Goal: Transaction & Acquisition: Purchase product/service

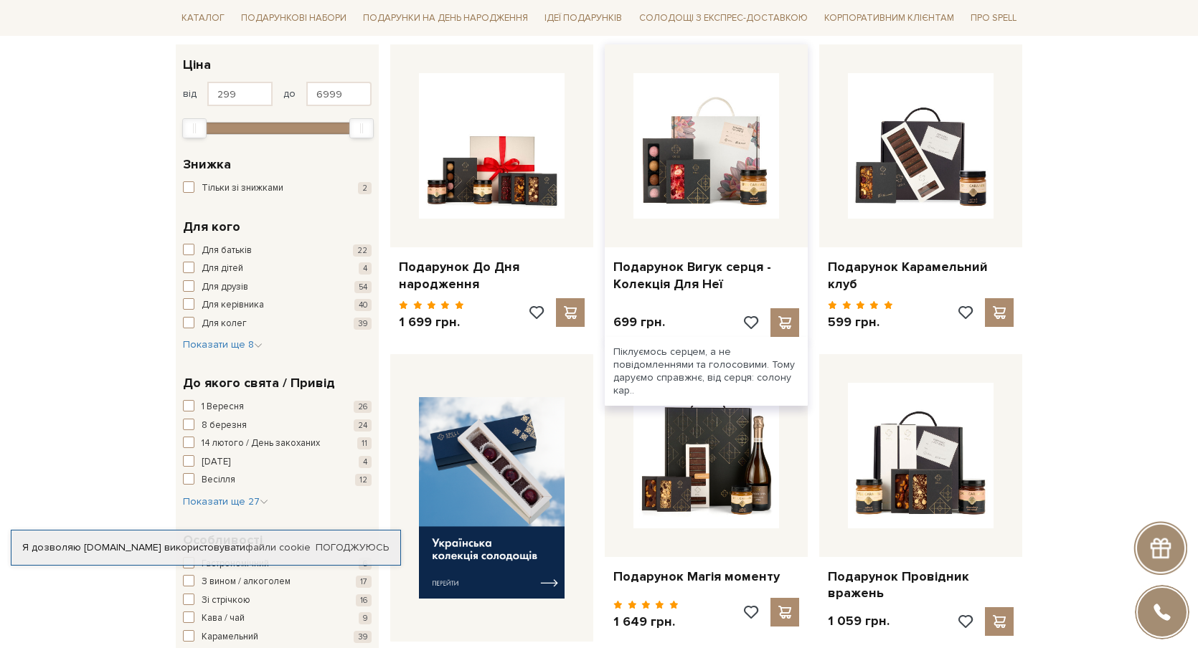
scroll to position [240, 0]
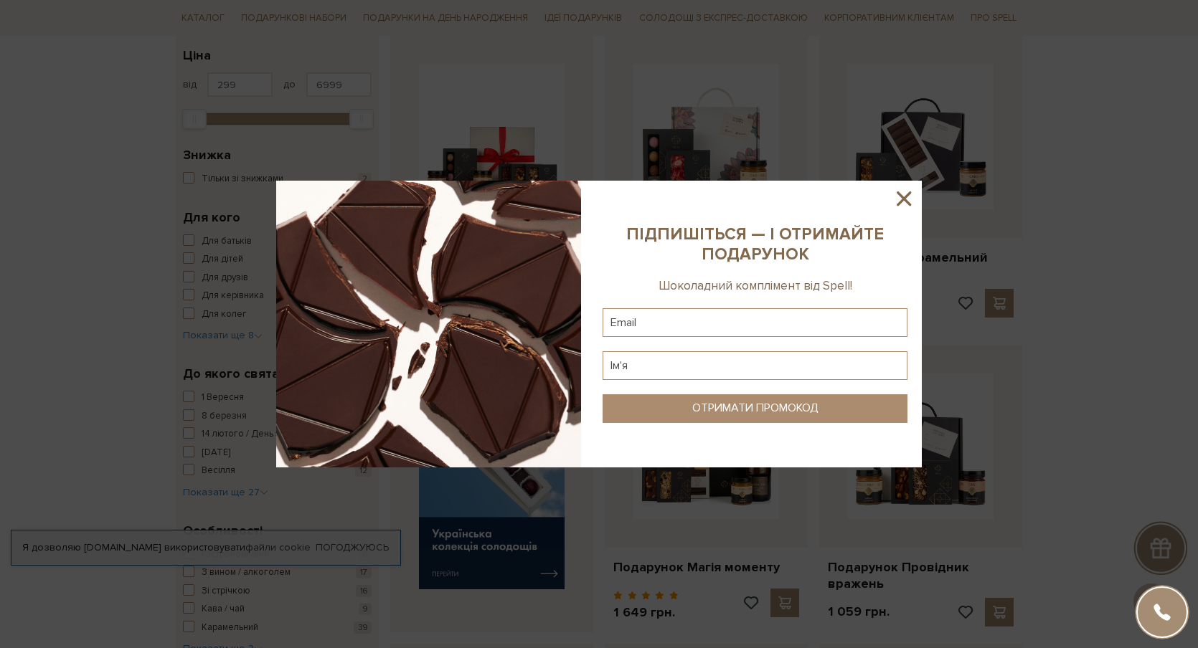
click at [921, 202] on sys-column-static at bounding box center [755, 324] width 334 height 287
click at [902, 202] on icon at bounding box center [904, 199] width 14 height 14
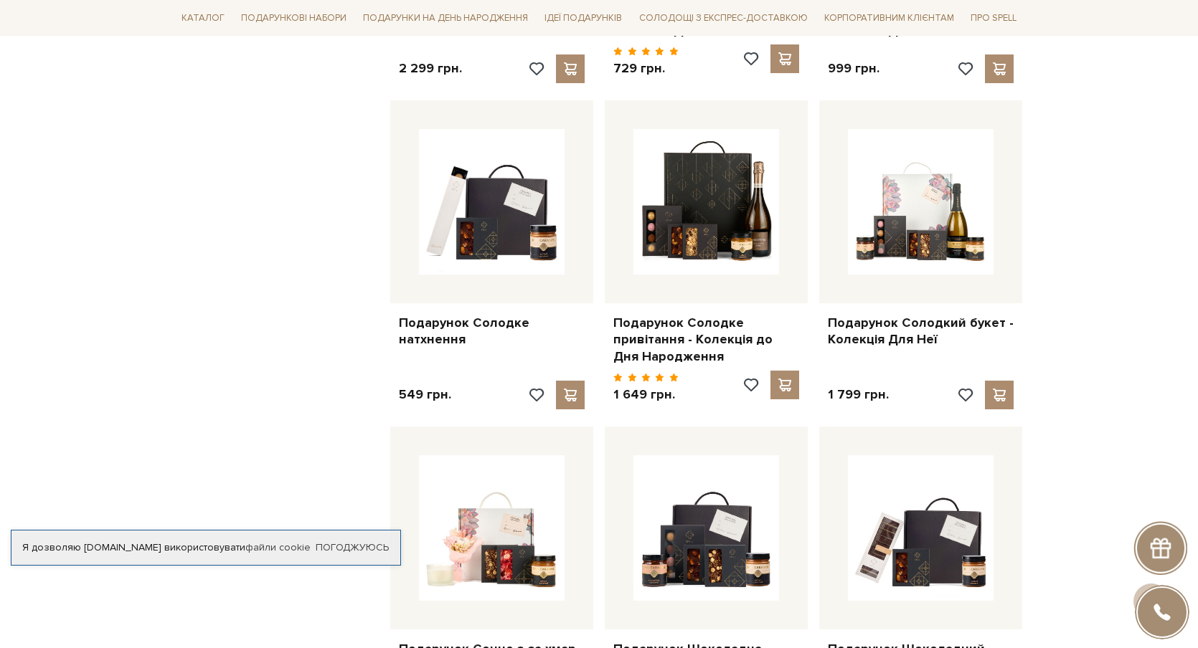
scroll to position [1088, 0]
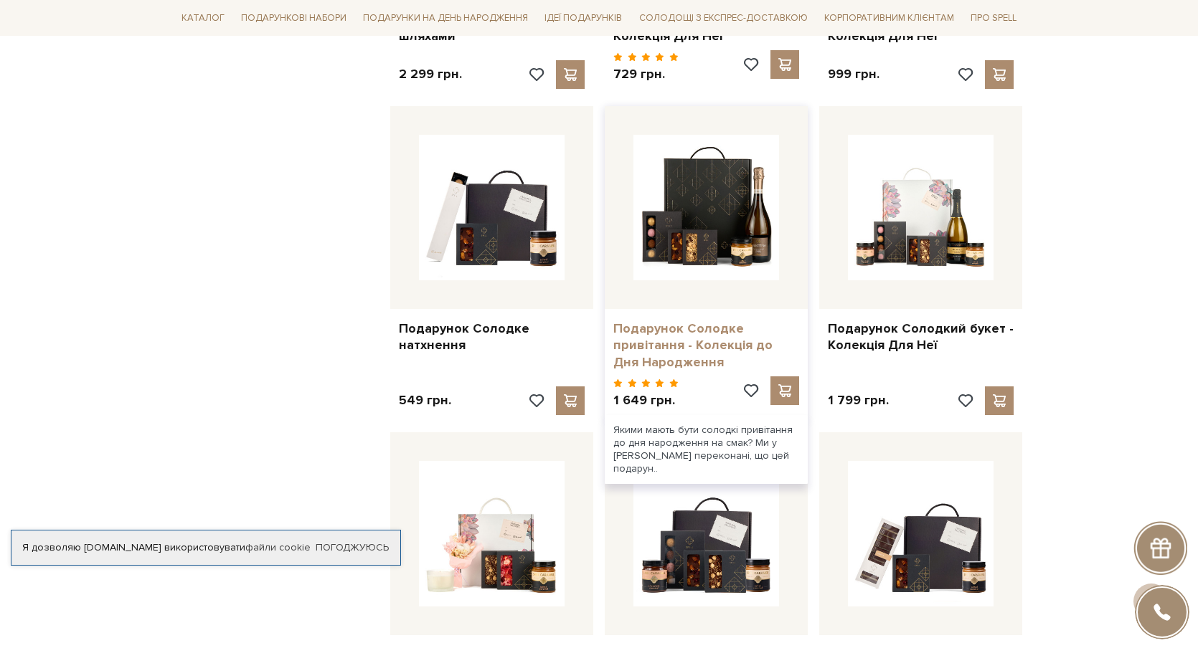
click at [661, 334] on link "Подарунок Солодке привітання - Колекція до Дня Народження" at bounding box center [706, 346] width 186 height 50
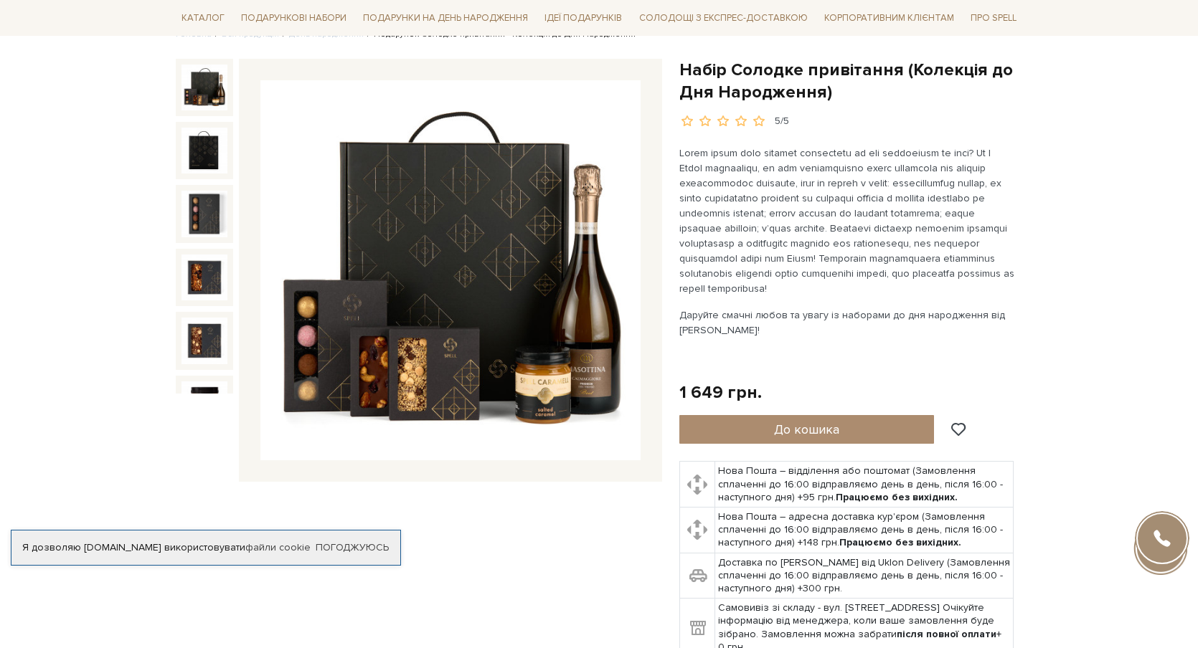
scroll to position [133, 0]
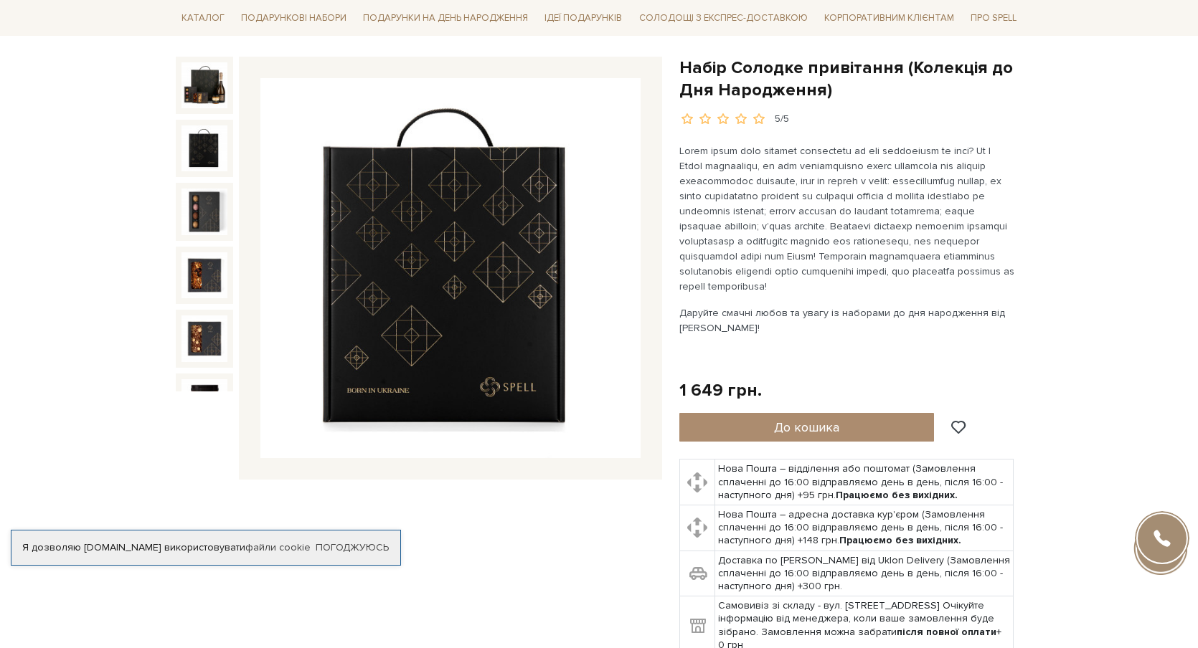
click at [202, 148] on img at bounding box center [204, 149] width 46 height 46
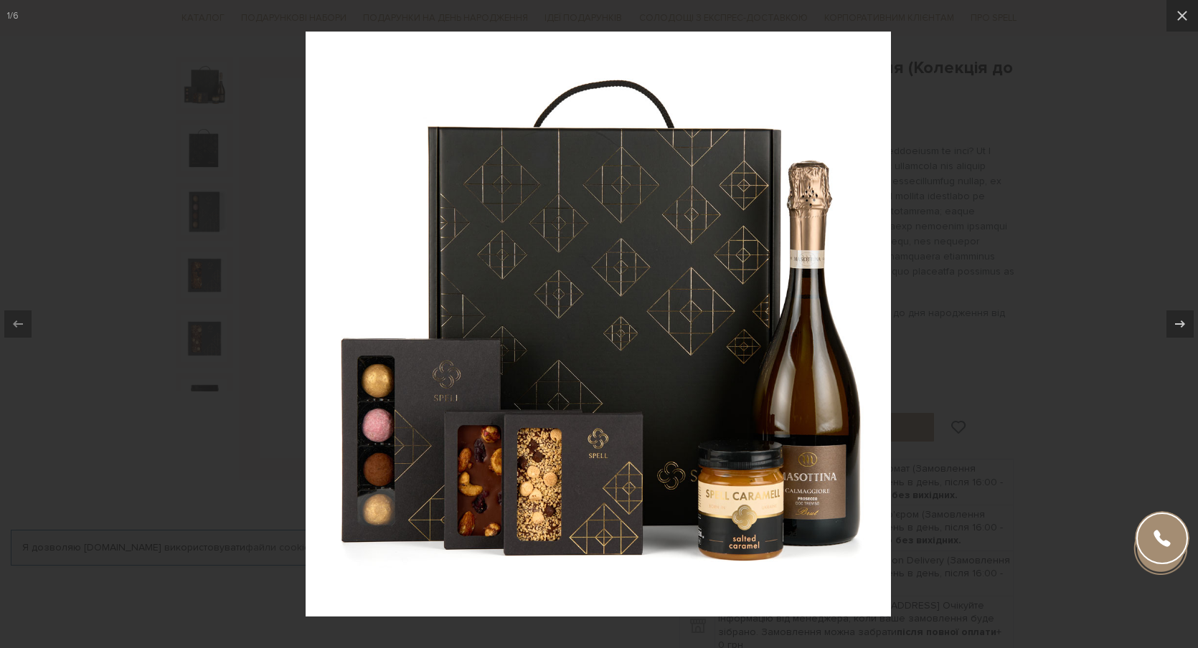
click at [976, 303] on div at bounding box center [599, 324] width 1198 height 648
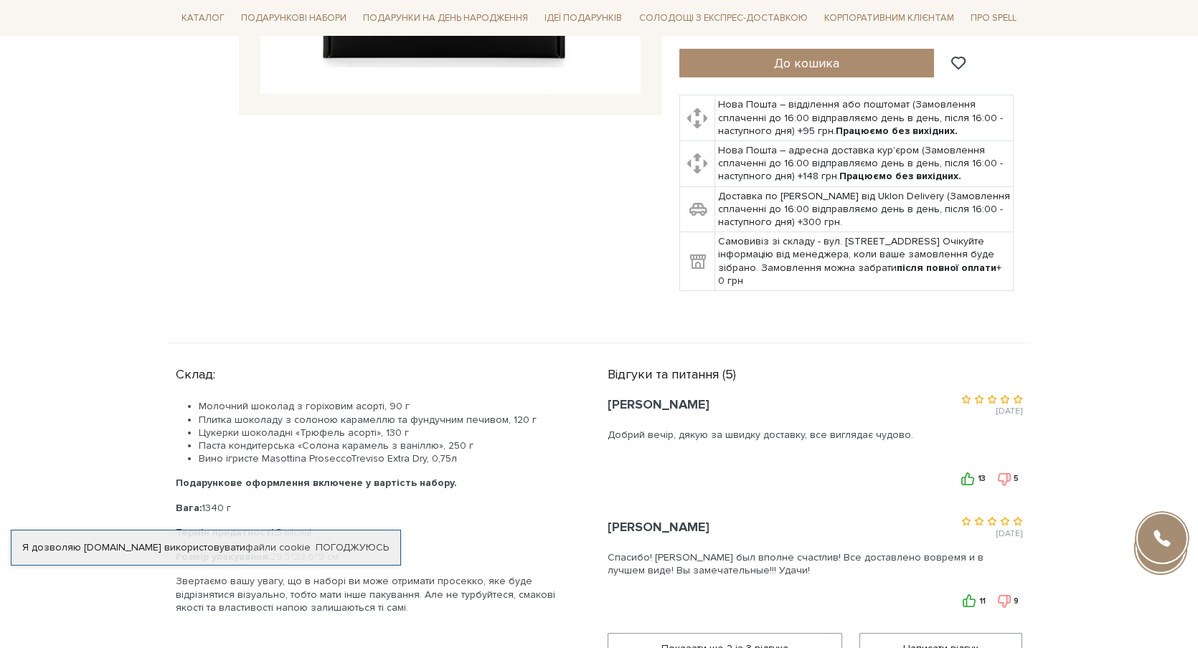
scroll to position [498, 0]
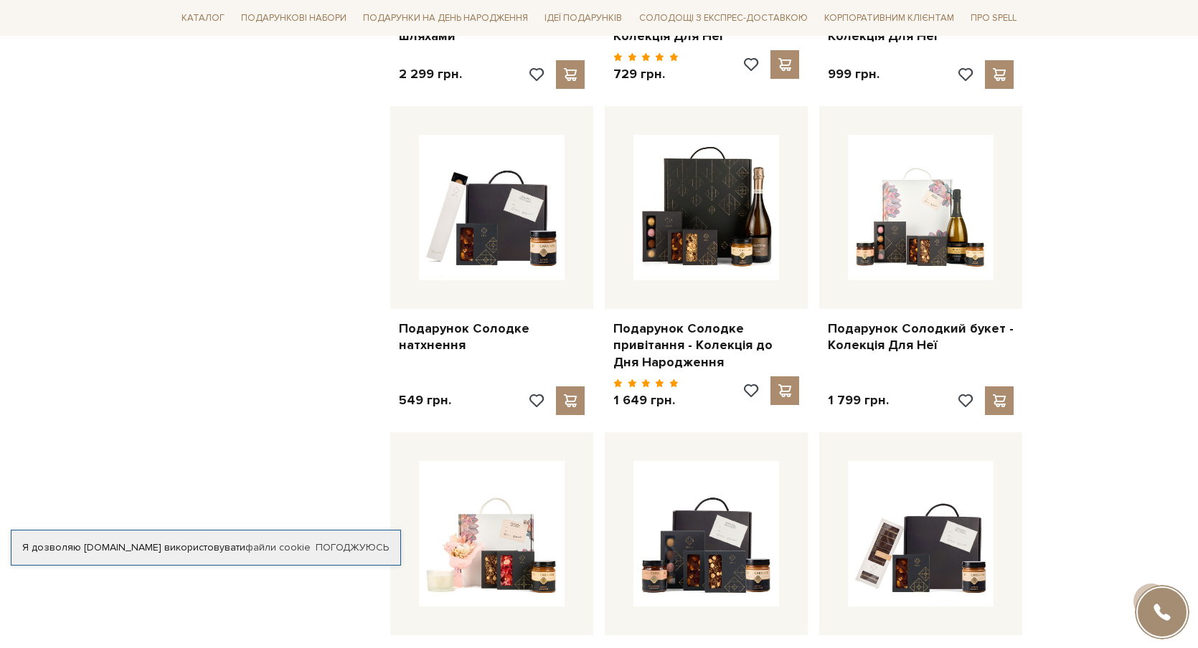
scroll to position [1059, 0]
